Goal: Task Accomplishment & Management: Use online tool/utility

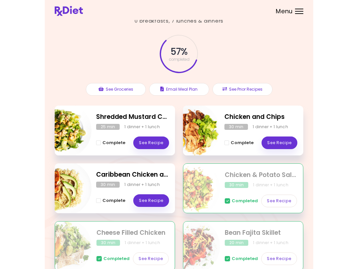
scroll to position [19, 0]
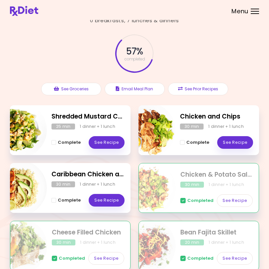
click at [113, 140] on link "See Recipe" at bounding box center [107, 142] width 36 height 13
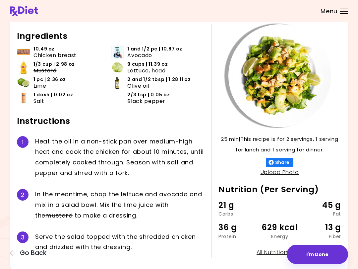
scroll to position [50, 0]
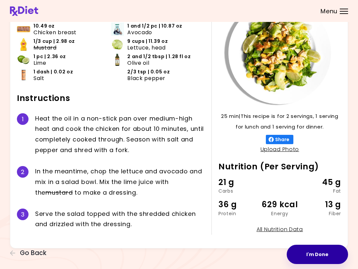
click at [268, 253] on button "I'm Done" at bounding box center [317, 253] width 61 height 19
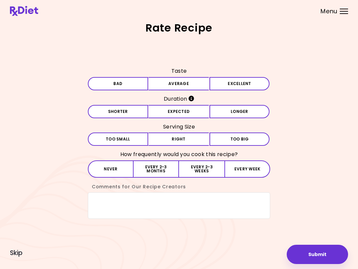
click at [194, 83] on button "Average" at bounding box center [179, 83] width 60 height 13
click at [189, 112] on button "Expected" at bounding box center [179, 111] width 60 height 13
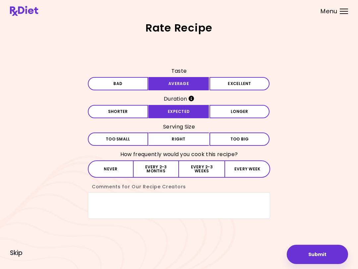
click at [197, 136] on button "Right" at bounding box center [179, 138] width 60 height 13
click at [155, 165] on button "Every 2-3 months" at bounding box center [156, 168] width 45 height 17
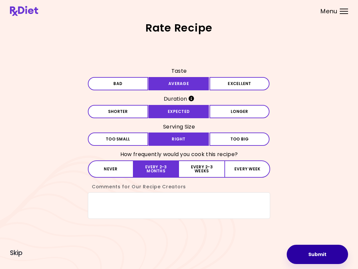
click at [268, 254] on button "Submit" at bounding box center [317, 253] width 61 height 19
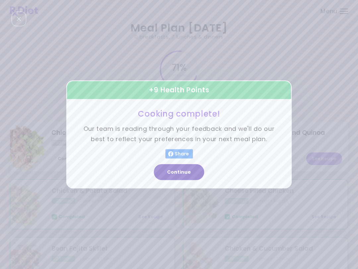
click at [180, 169] on button "Continue" at bounding box center [179, 172] width 50 height 16
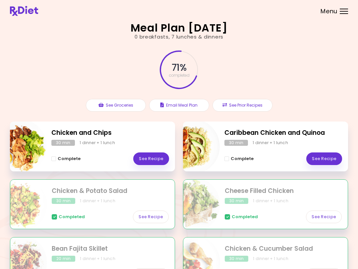
click at [156, 158] on link "See Recipe" at bounding box center [151, 158] width 36 height 13
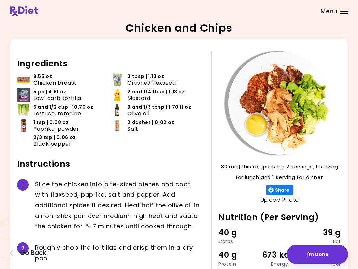
click at [11, 252] on icon "button" at bounding box center [12, 252] width 5 height 5
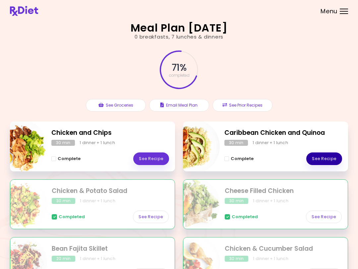
click at [268, 156] on link "See Recipe" at bounding box center [324, 158] width 36 height 13
